Goal: Find specific page/section: Find specific page/section

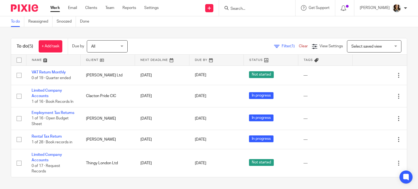
click at [235, 7] on input "Search" at bounding box center [254, 9] width 49 height 5
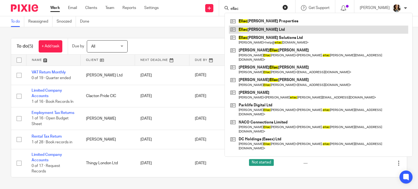
type input "ellac"
click at [253, 30] on link at bounding box center [318, 30] width 179 height 8
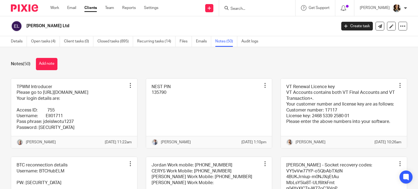
click at [185, 69] on div "Notes (50) Add note" at bounding box center [209, 64] width 396 height 12
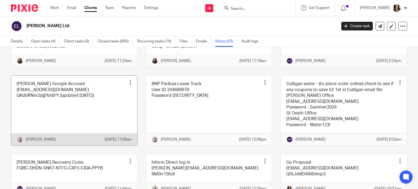
click at [81, 140] on link at bounding box center [74, 111] width 126 height 70
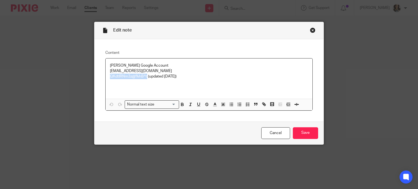
drag, startPoint x: 144, startPoint y: 77, endPoint x: 109, endPoint y: 76, distance: 35.4
click at [110, 76] on p "QKdtIRNm3z@%hB^t (updated 26/08/24)" at bounding box center [209, 76] width 198 height 5
copy p "QKdtIRNm3z@%hB^t"
